Goal: Task Accomplishment & Management: Complete application form

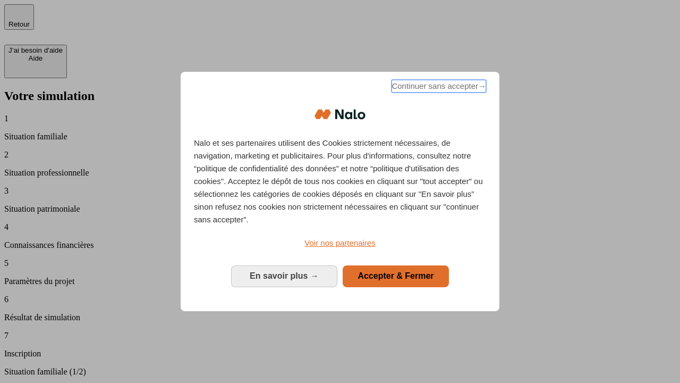
click at [438, 88] on span "Continuer sans accepter →" at bounding box center [439, 86] width 95 height 13
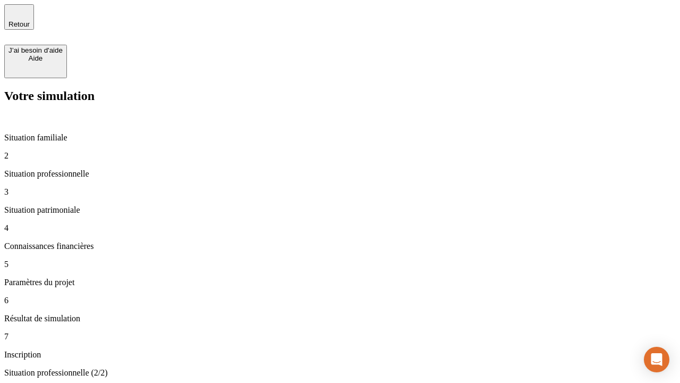
type input "30 000"
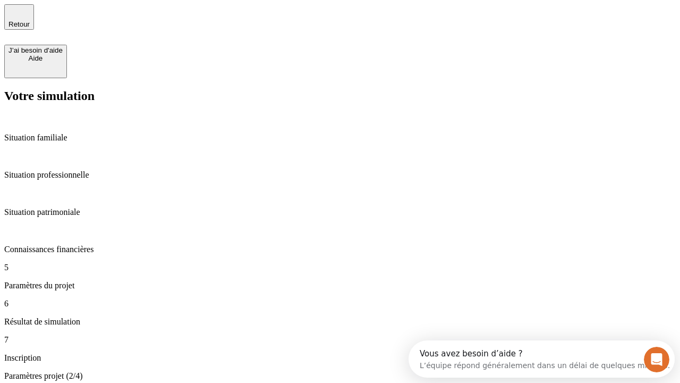
type input "25"
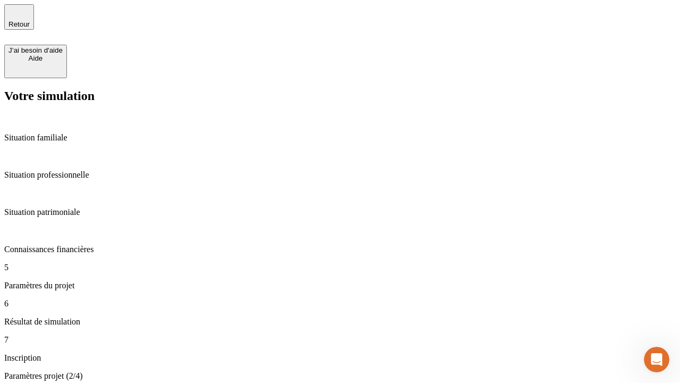
type input "5"
type input "1 000"
type input "640"
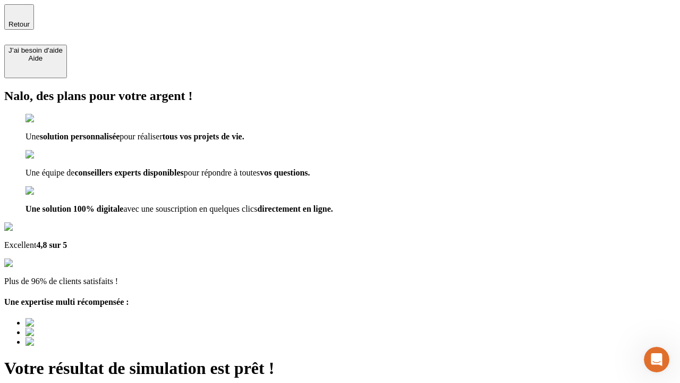
type input "[EMAIL_ADDRESS][PERSON_NAME][DOMAIN_NAME]"
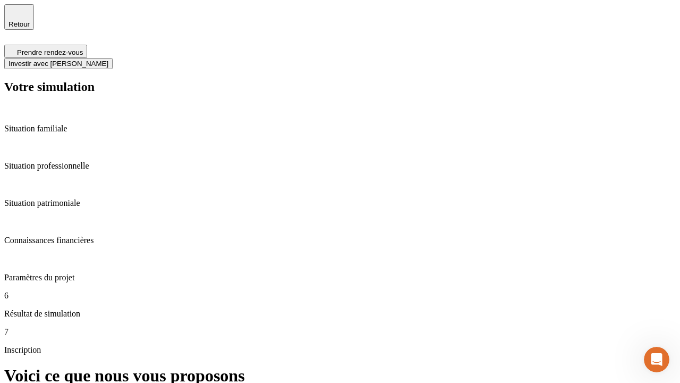
click at [108, 60] on span "Investir avec [PERSON_NAME]" at bounding box center [59, 64] width 100 height 8
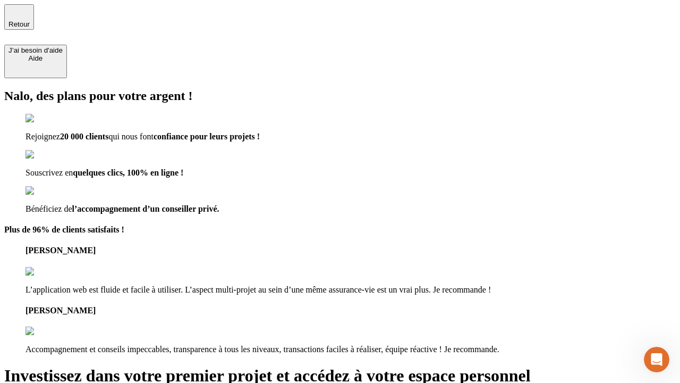
type input "[EMAIL_ADDRESS][PERSON_NAME][DOMAIN_NAME]"
